Goal: Transaction & Acquisition: Purchase product/service

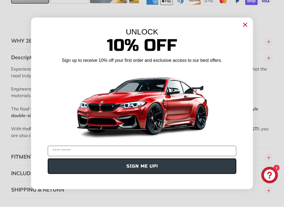
scroll to position [364, 0]
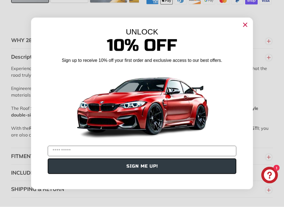
click at [245, 24] on circle "Close dialog" at bounding box center [245, 25] width 8 height 8
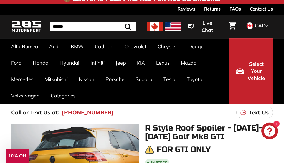
scroll to position [0, 0]
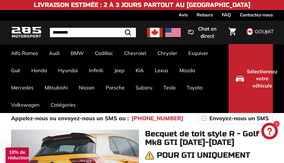
click at [92, 32] on input "Recherche" at bounding box center [93, 32] width 86 height 9
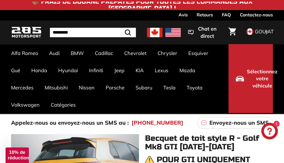
click at [84, 34] on input "Recherche" at bounding box center [93, 32] width 86 height 9
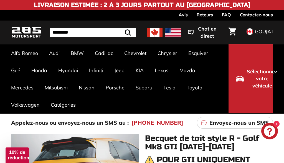
click at [206, 109] on ul "Alfa Romeo Giulia 952 [2016-2023] Audi A3 / S3 / RS3 A3-S3-RS3 8V [2015-2020] A…" at bounding box center [117, 78] width 223 height 69
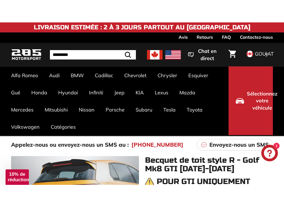
scroll to position [34, 0]
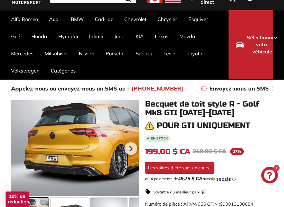
click at [151, 164] on font "Golf R Mk8 [2021+]" at bounding box center [138, 162] width 38 height 5
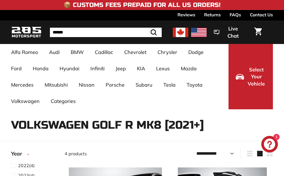
select select "**********"
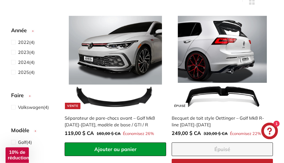
scroll to position [167, 0]
click at [227, 62] on img at bounding box center [222, 62] width 93 height 93
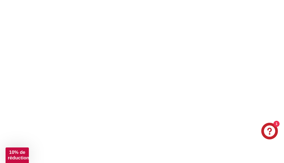
click at [272, 14] on icon ".cls-1{fill:none;stroke:#000;stroke-miterlimit:10;stroke-width:2px}" at bounding box center [270, 15] width 6 height 6
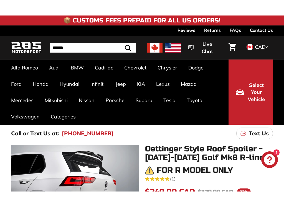
scroll to position [104, 0]
